Goal: Check status: Check status

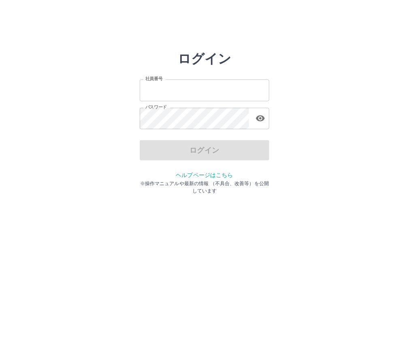
type input "*******"
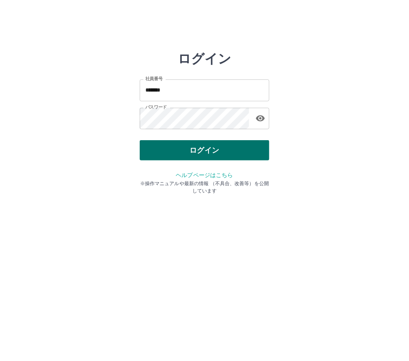
click at [192, 146] on div "ログイン" at bounding box center [204, 150] width 129 height 20
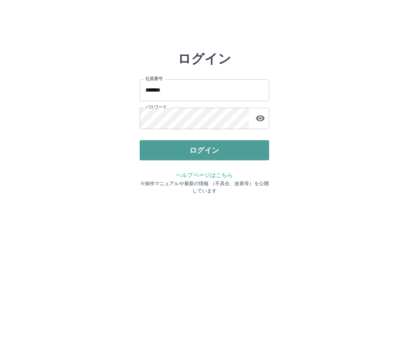
click at [191, 146] on button "ログイン" at bounding box center [204, 150] width 129 height 20
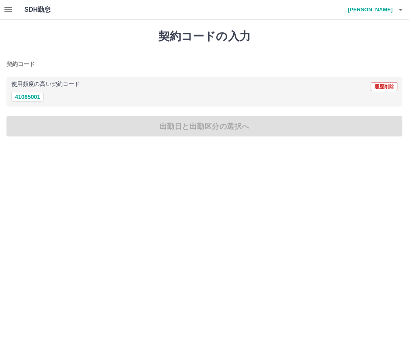
click at [8, 3] on button "button" at bounding box center [8, 9] width 16 height 19
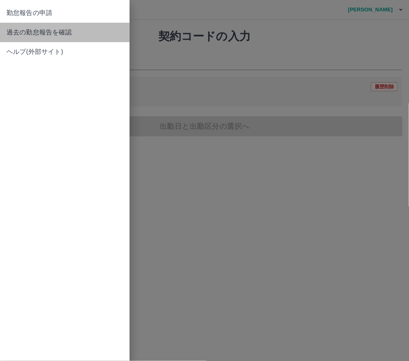
click at [50, 31] on span "過去の勤怠報告を確認" at bounding box center [64, 33] width 117 height 10
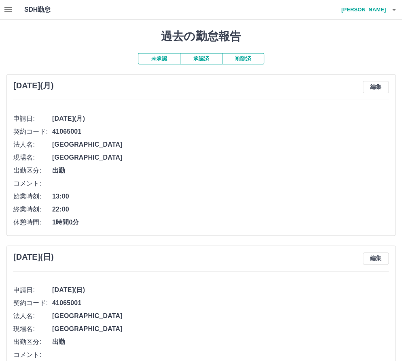
click at [198, 55] on button "承認済" at bounding box center [201, 58] width 42 height 11
